Goal: Transaction & Acquisition: Purchase product/service

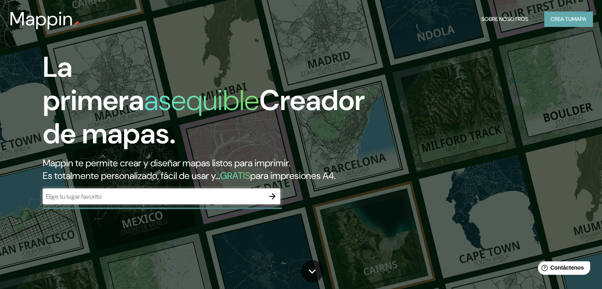
click at [572, 17] on font "mapa" at bounding box center [579, 18] width 14 height 7
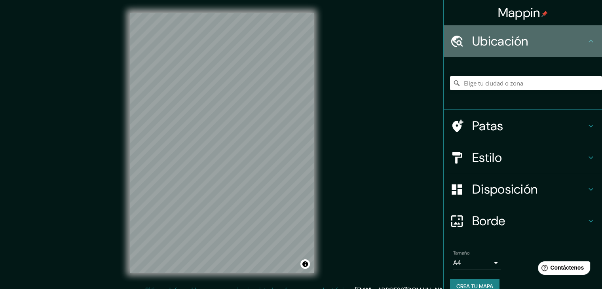
click at [515, 43] on font "Ubicación" at bounding box center [500, 41] width 56 height 17
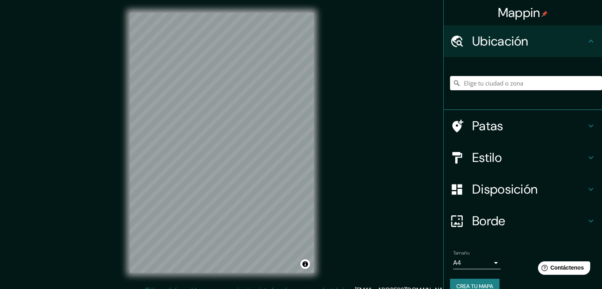
click at [513, 82] on input "Elige tu ciudad o zona" at bounding box center [526, 83] width 152 height 14
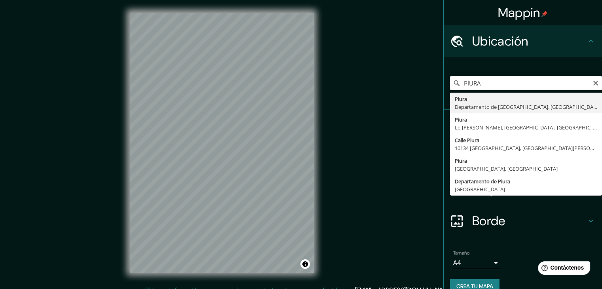
type input "Piura, [GEOGRAPHIC_DATA], [GEOGRAPHIC_DATA]"
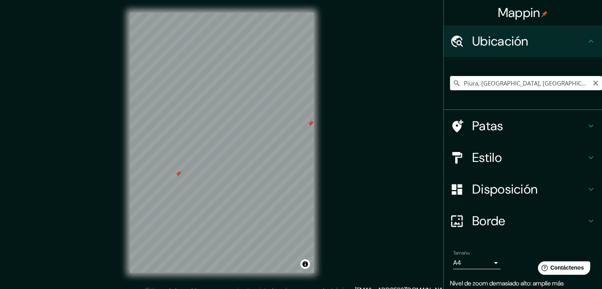
click at [310, 123] on div at bounding box center [310, 123] width 6 height 6
click at [179, 175] on div at bounding box center [178, 174] width 6 height 6
click at [356, 214] on div "Mappin Ubicación Piura, [GEOGRAPHIC_DATA], [GEOGRAPHIC_DATA] Patas Estilo Dispo…" at bounding box center [301, 149] width 602 height 298
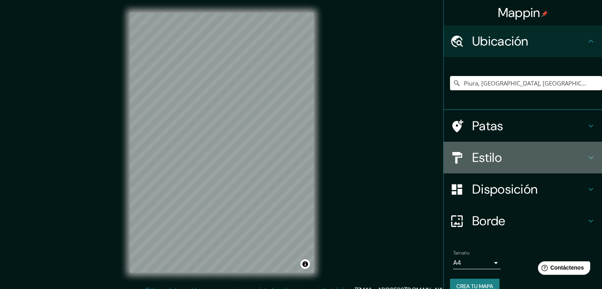
click at [507, 157] on h4 "Estilo" at bounding box center [529, 158] width 114 height 16
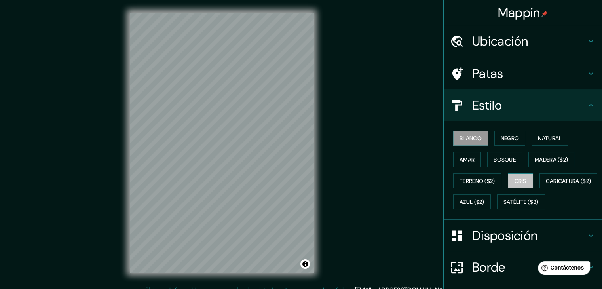
click at [516, 178] on font "Gris" at bounding box center [521, 180] width 12 height 7
click at [468, 156] on font "Amar" at bounding box center [467, 159] width 15 height 7
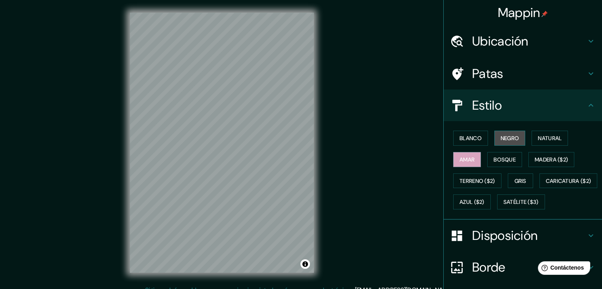
click at [507, 142] on font "Negro" at bounding box center [510, 138] width 19 height 10
click at [549, 140] on font "Natural" at bounding box center [550, 138] width 24 height 7
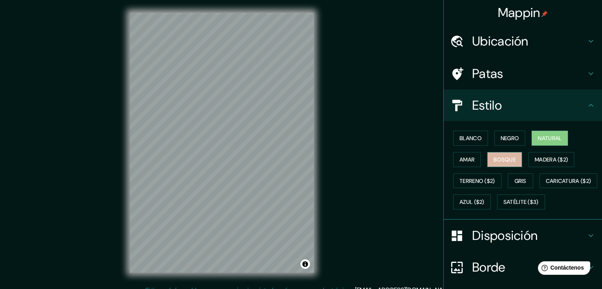
click at [511, 163] on button "Bosque" at bounding box center [504, 159] width 35 height 15
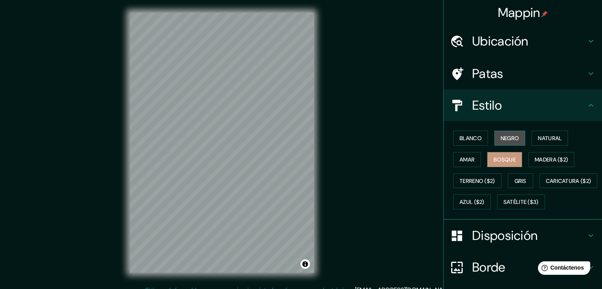
click at [501, 139] on font "Negro" at bounding box center [510, 138] width 19 height 7
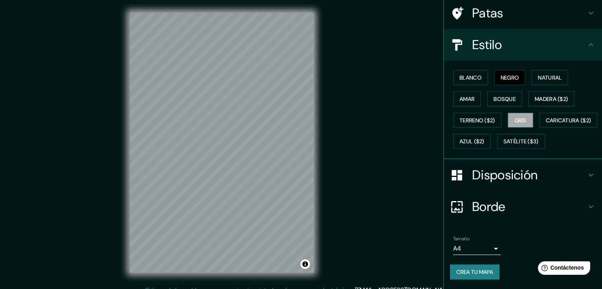
scroll to position [9, 0]
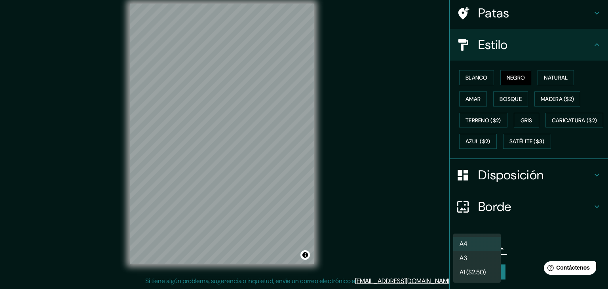
click at [469, 247] on body "Mappin Ubicación Piura, [GEOGRAPHIC_DATA], [GEOGRAPHIC_DATA] Patas Estilo Blanc…" at bounding box center [304, 135] width 608 height 289
click at [477, 263] on li "A3" at bounding box center [476, 258] width 47 height 15
type input "a4"
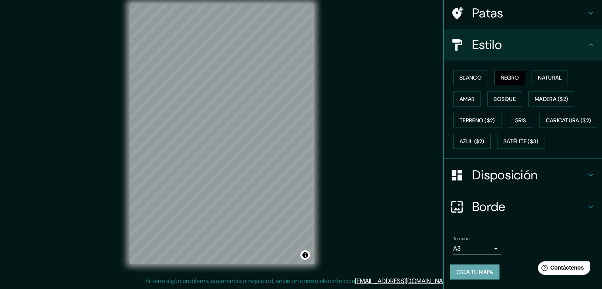
click at [481, 272] on font "Crea tu mapa" at bounding box center [474, 271] width 37 height 7
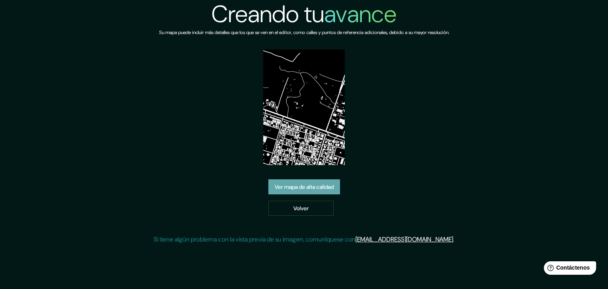
click at [320, 185] on font "Ver mapa de alta calidad" at bounding box center [304, 186] width 59 height 7
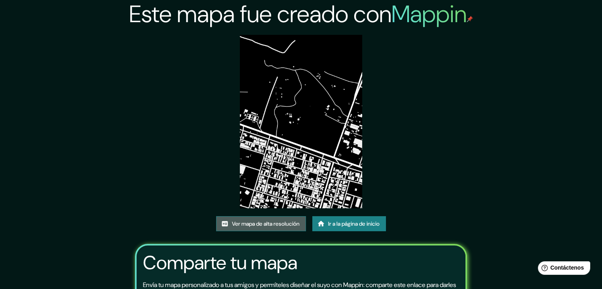
click at [302, 224] on link "Ver mapa de alta resolución" at bounding box center [261, 223] width 90 height 15
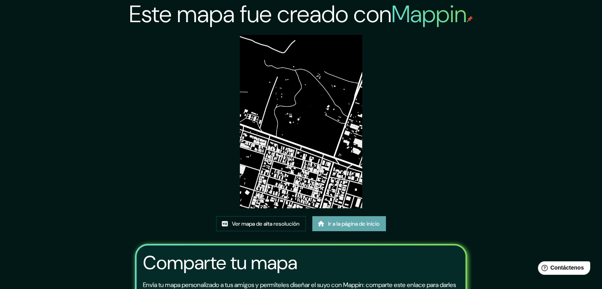
click at [342, 220] on font "Ir a la página de inicio" at bounding box center [353, 223] width 51 height 7
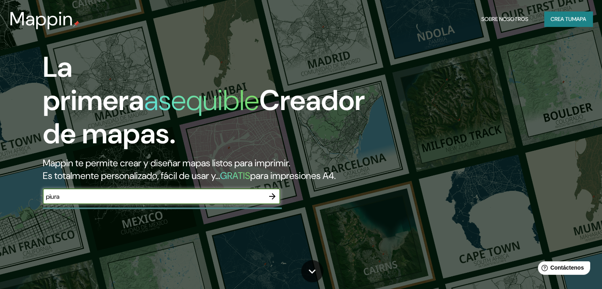
type input "piura"
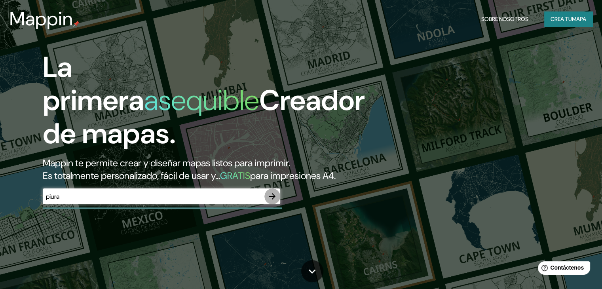
click at [269, 201] on icon "button" at bounding box center [272, 196] width 9 height 9
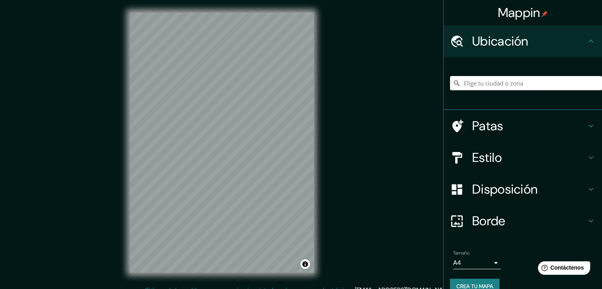
click at [498, 87] on input "Elige tu ciudad o zona" at bounding box center [526, 83] width 152 height 14
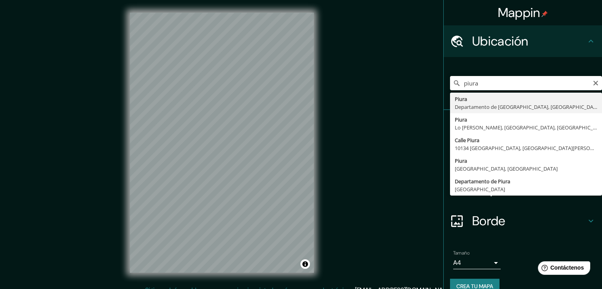
type input "Piura, [GEOGRAPHIC_DATA], [GEOGRAPHIC_DATA]"
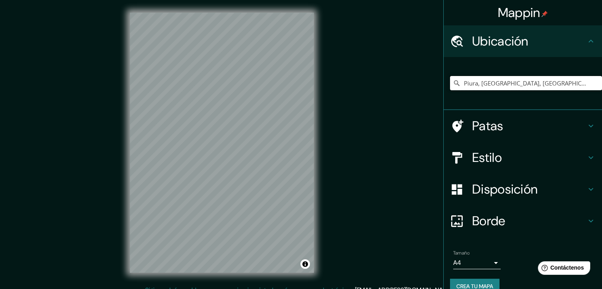
scroll to position [14, 0]
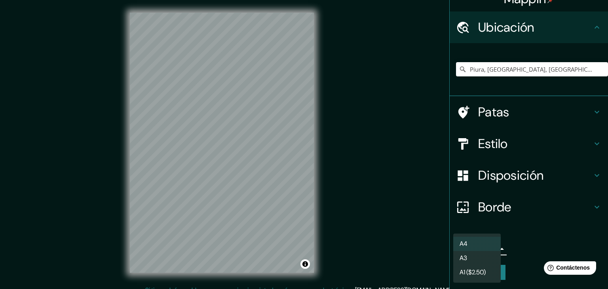
click at [488, 247] on body "Mappin Ubicación Piura, Departamento de Piura, Perú Patas Estilo Disposición Bo…" at bounding box center [304, 144] width 608 height 289
click at [483, 260] on li "A3" at bounding box center [476, 258] width 47 height 15
type input "a4"
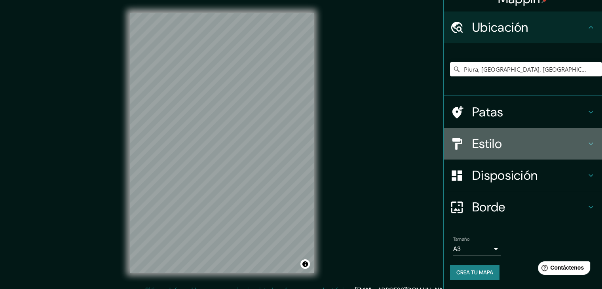
click at [502, 138] on h4 "Estilo" at bounding box center [529, 144] width 114 height 16
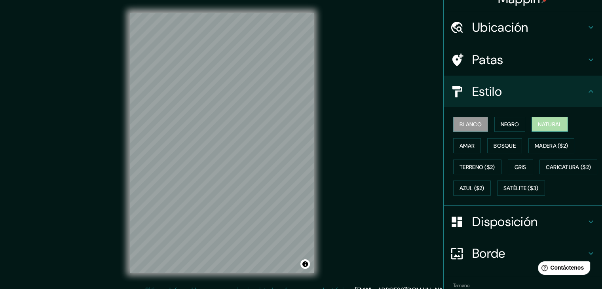
click at [532, 126] on button "Natural" at bounding box center [550, 124] width 36 height 15
click at [329, 238] on div "Mappin Ubicación Piura, Departamento de Piura, Perú Patas Estilo Blanco Negro N…" at bounding box center [301, 149] width 602 height 298
click at [359, 289] on html "Mappin Ubicación Piura, Departamento de Piura, Perú Patas Estilo Blanco Negro N…" at bounding box center [301, 144] width 602 height 289
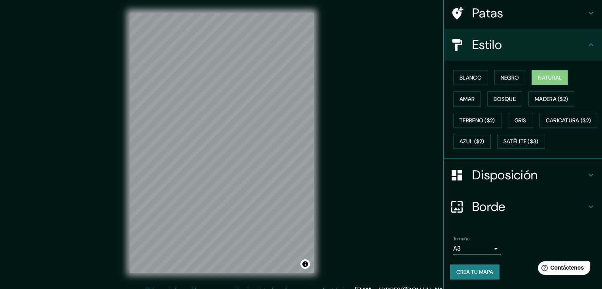
scroll to position [80, 0]
click at [477, 267] on font "Crea tu mapa" at bounding box center [474, 272] width 37 height 10
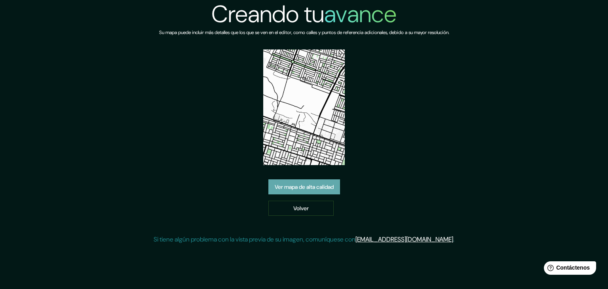
drag, startPoint x: 305, startPoint y: 102, endPoint x: 287, endPoint y: 182, distance: 81.9
click at [287, 182] on link "Ver mapa de alta calidad" at bounding box center [304, 186] width 72 height 15
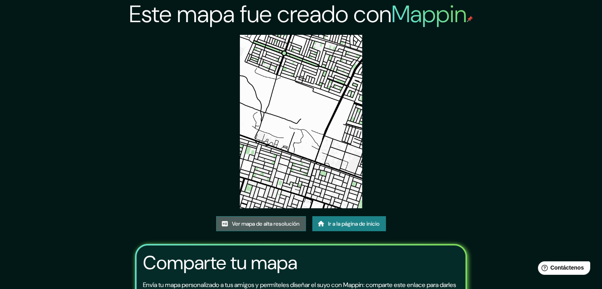
click at [280, 224] on font "Ver mapa de alta resolución" at bounding box center [266, 223] width 68 height 7
